Goal: Find specific page/section: Find specific page/section

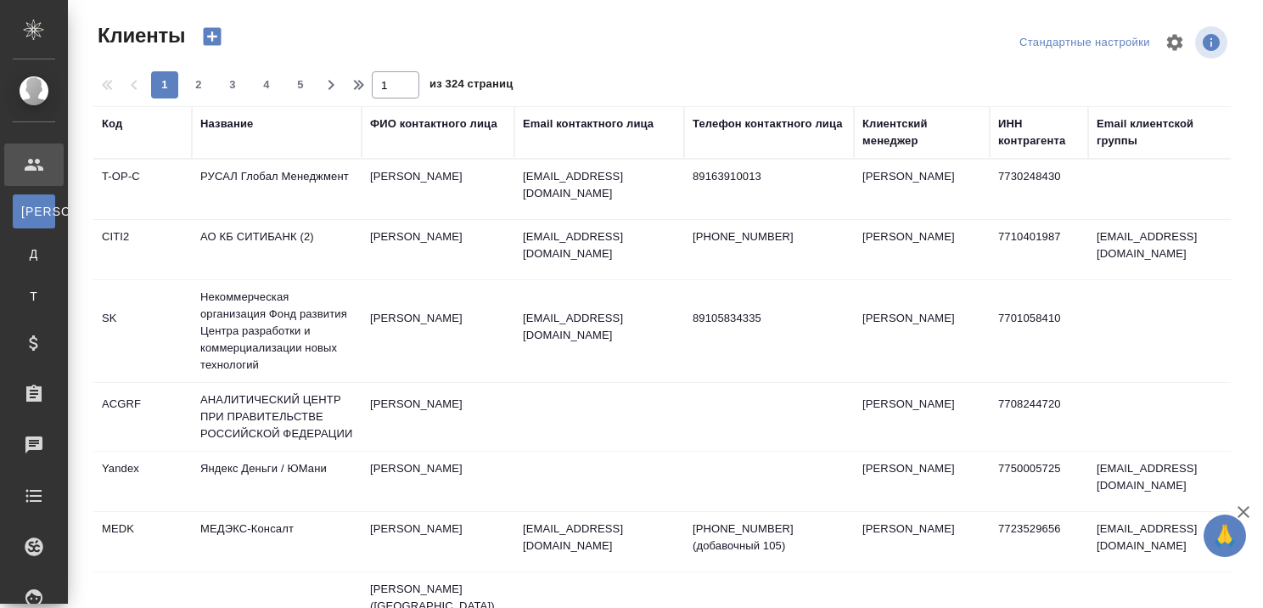
select select "RU"
click at [233, 124] on div "Название" at bounding box center [226, 123] width 53 height 17
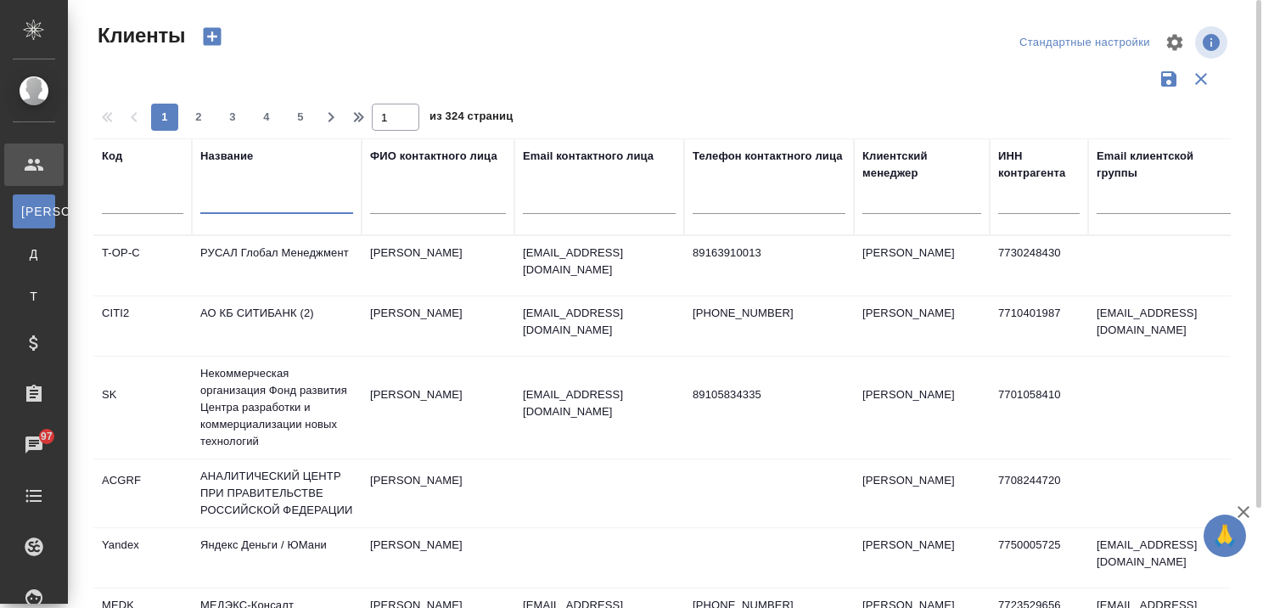
click at [237, 197] on input "text" at bounding box center [276, 203] width 153 height 21
type input "f"
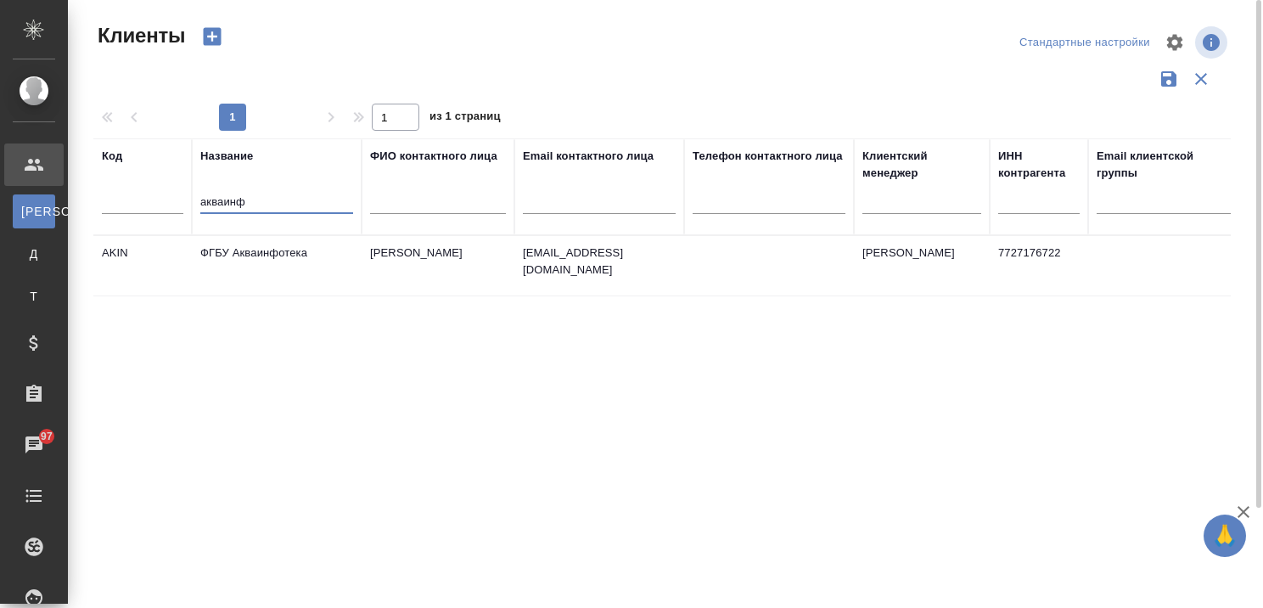
click at [273, 254] on td "ФГБУ Акваинфотека" at bounding box center [277, 265] width 170 height 59
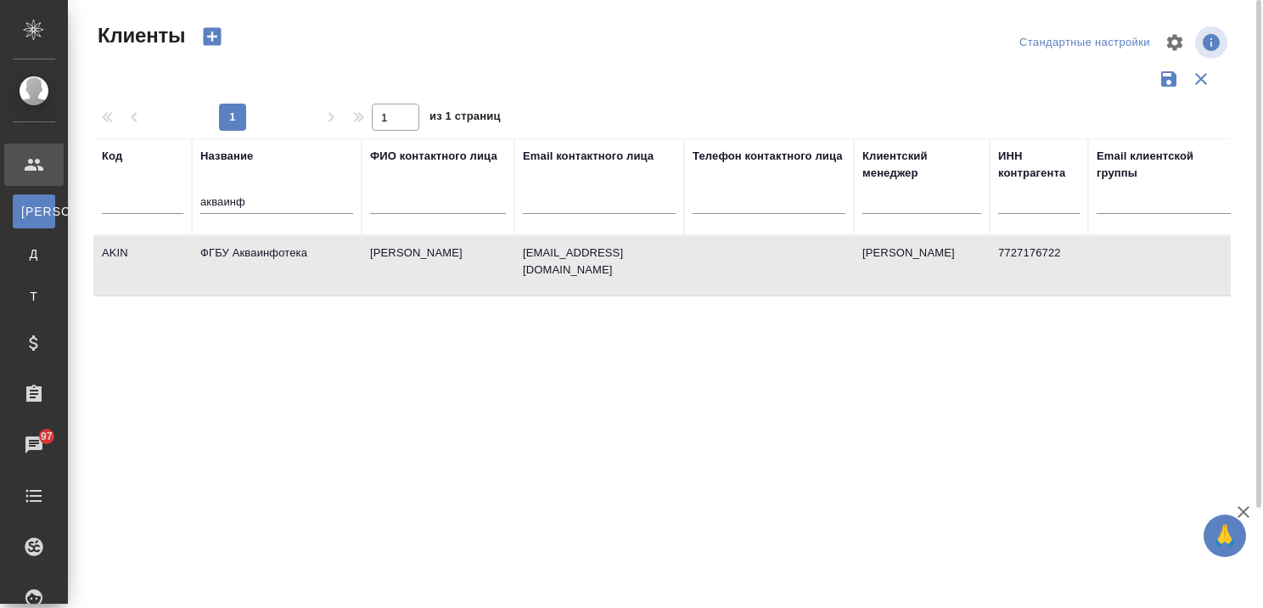
click at [273, 254] on td "ФГБУ Акваинфотека" at bounding box center [277, 265] width 170 height 59
drag, startPoint x: 231, startPoint y: 214, endPoint x: 179, endPoint y: 212, distance: 51.8
click at [179, 212] on tr "Код Название акваинф ФИО контактного лица Email контактного лица Телефон контак…" at bounding box center [735, 186] width 1284 height 97
click at [339, 197] on input "акваинф" at bounding box center [276, 203] width 153 height 21
type input "а"
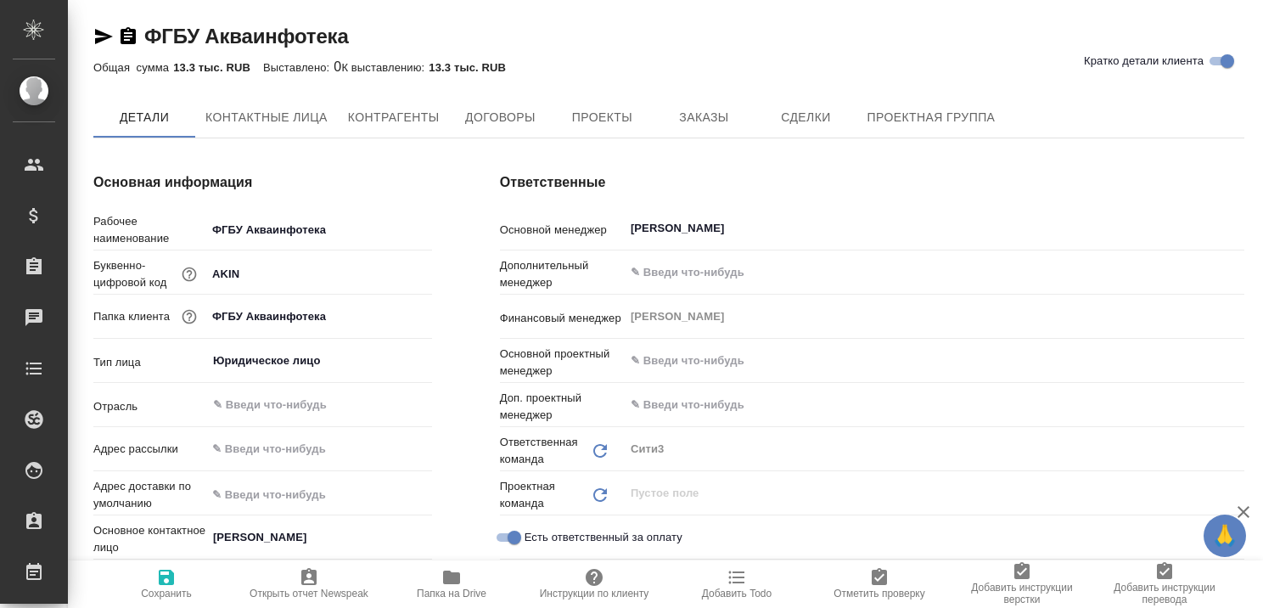
type textarea "x"
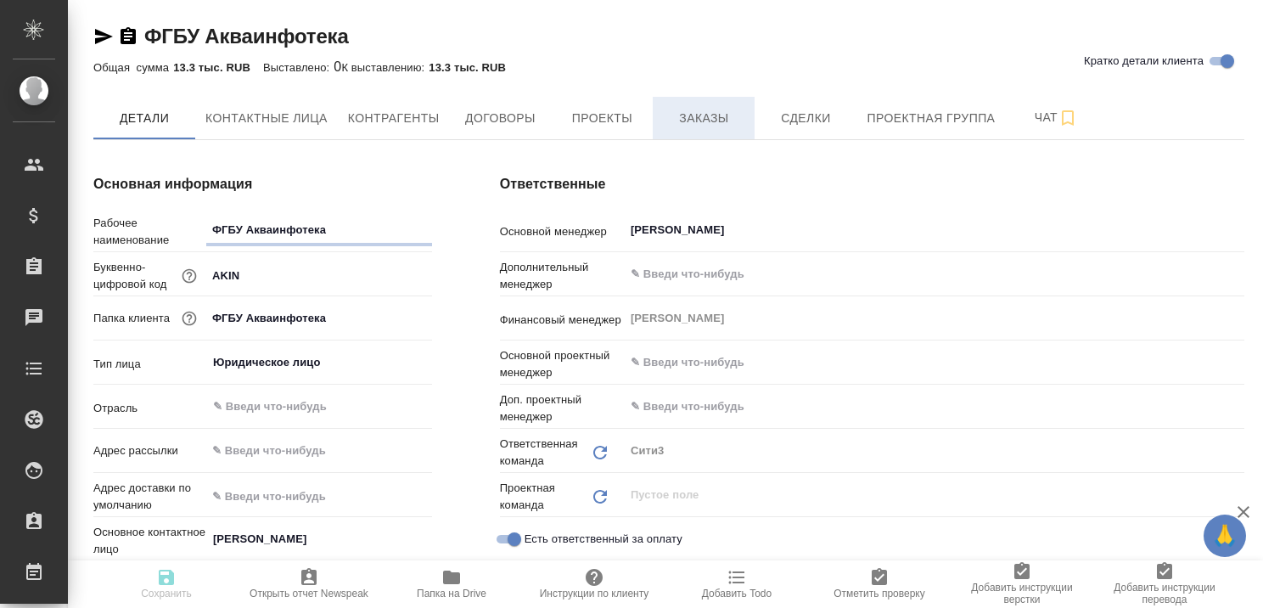
type textarea "x"
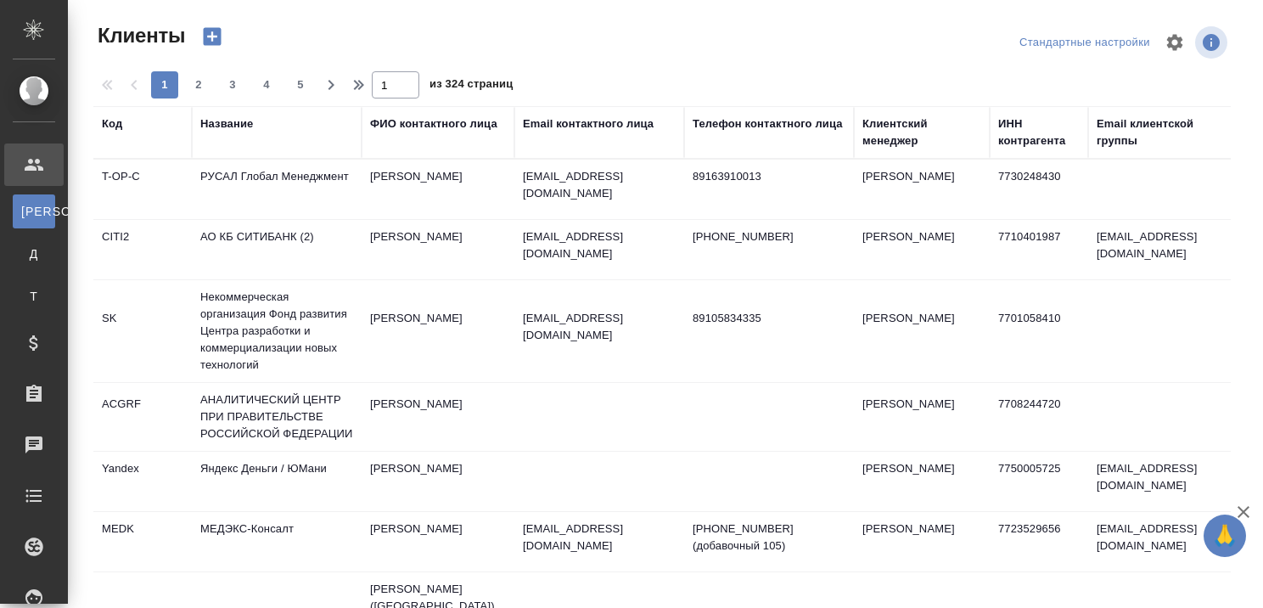
select select "RU"
